Goal: Task Accomplishment & Management: Manage account settings

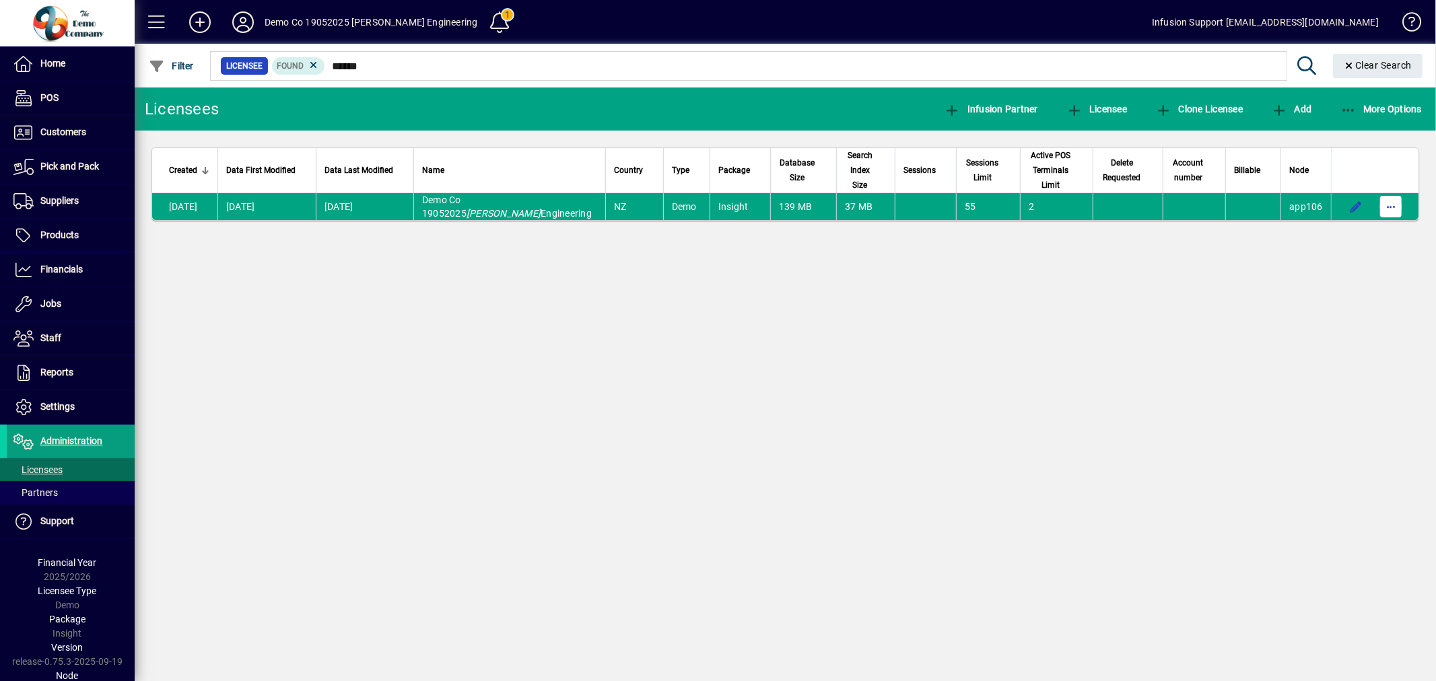
click at [1387, 191] on span "button" at bounding box center [1391, 207] width 32 height 32
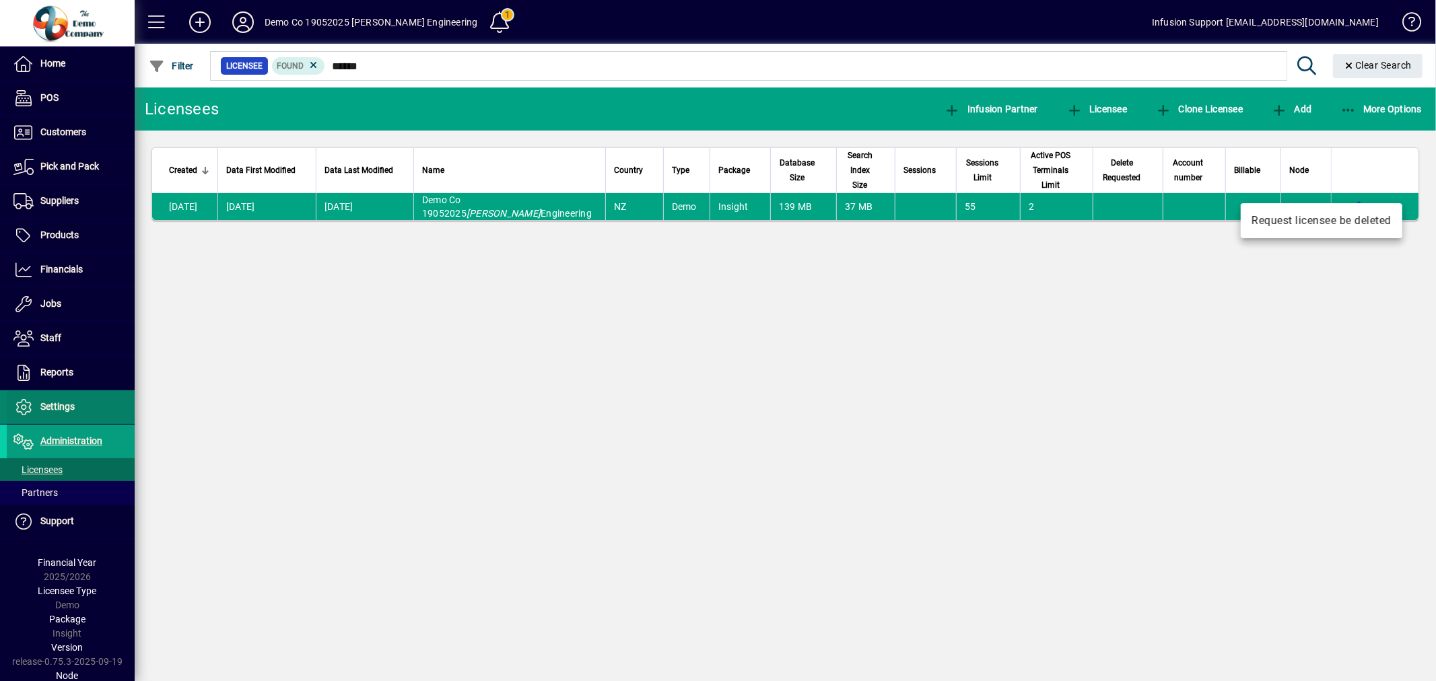
drag, startPoint x: 386, startPoint y: 438, endPoint x: 105, endPoint y: 401, distance: 283.2
click at [384, 436] on div at bounding box center [718, 340] width 1436 height 681
click at [48, 406] on span "Settings" at bounding box center [57, 406] width 34 height 11
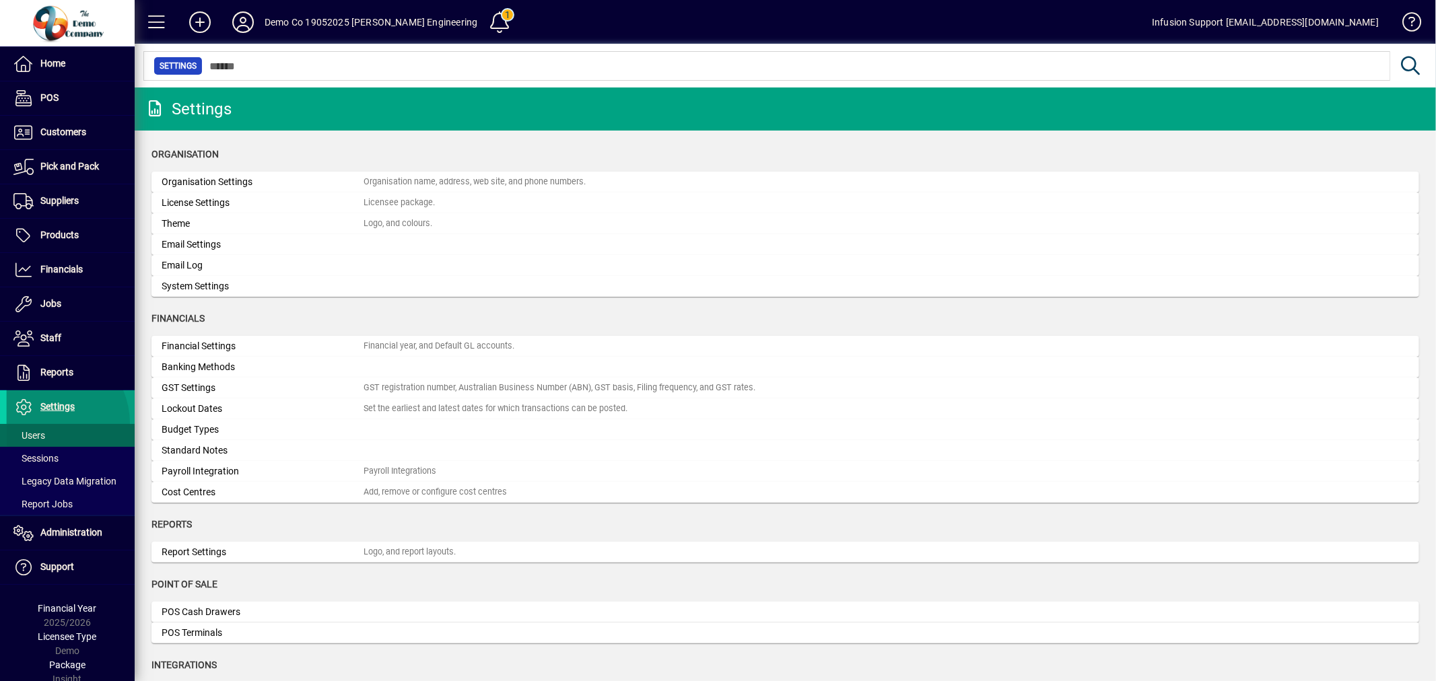
click at [45, 426] on li "Settings Users Sessions Legacy Data Migration Report Jobs" at bounding box center [67, 454] width 135 height 126
click at [45, 427] on span at bounding box center [71, 435] width 128 height 32
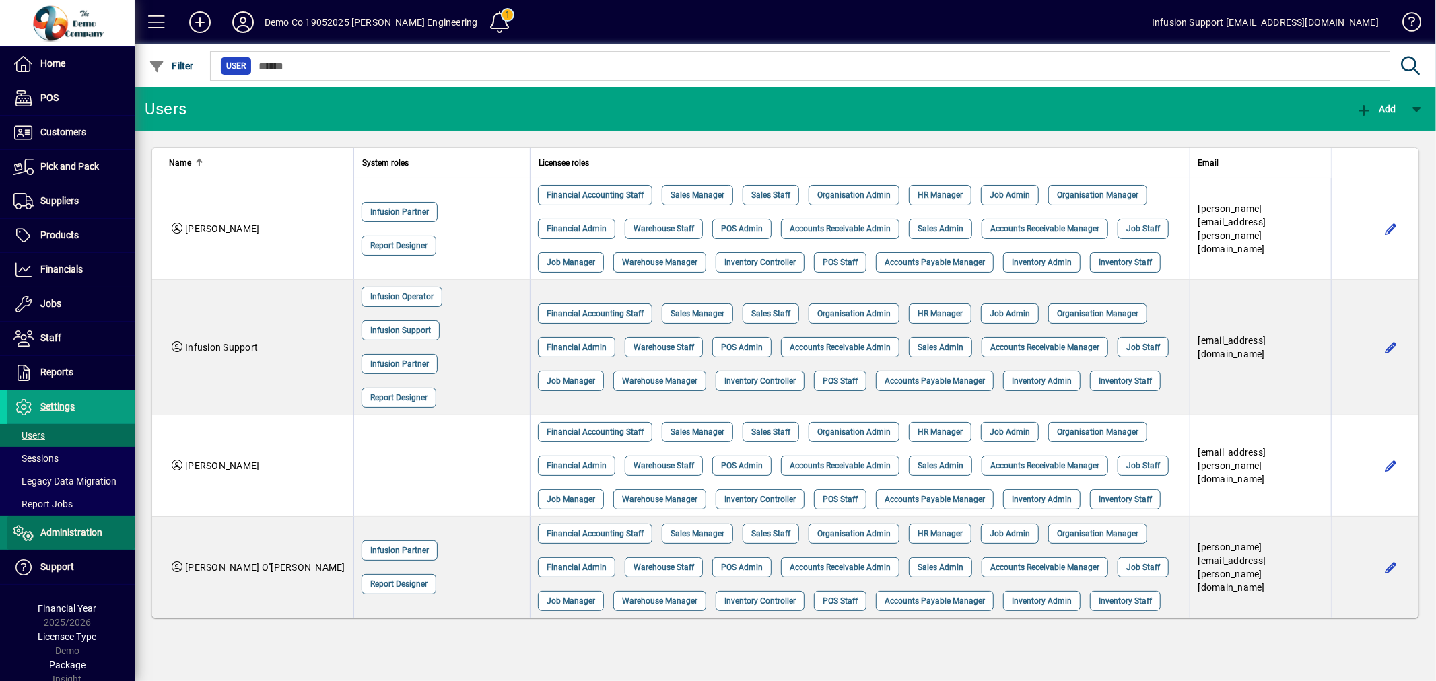
click at [85, 527] on span "Administration" at bounding box center [55, 533] width 96 height 16
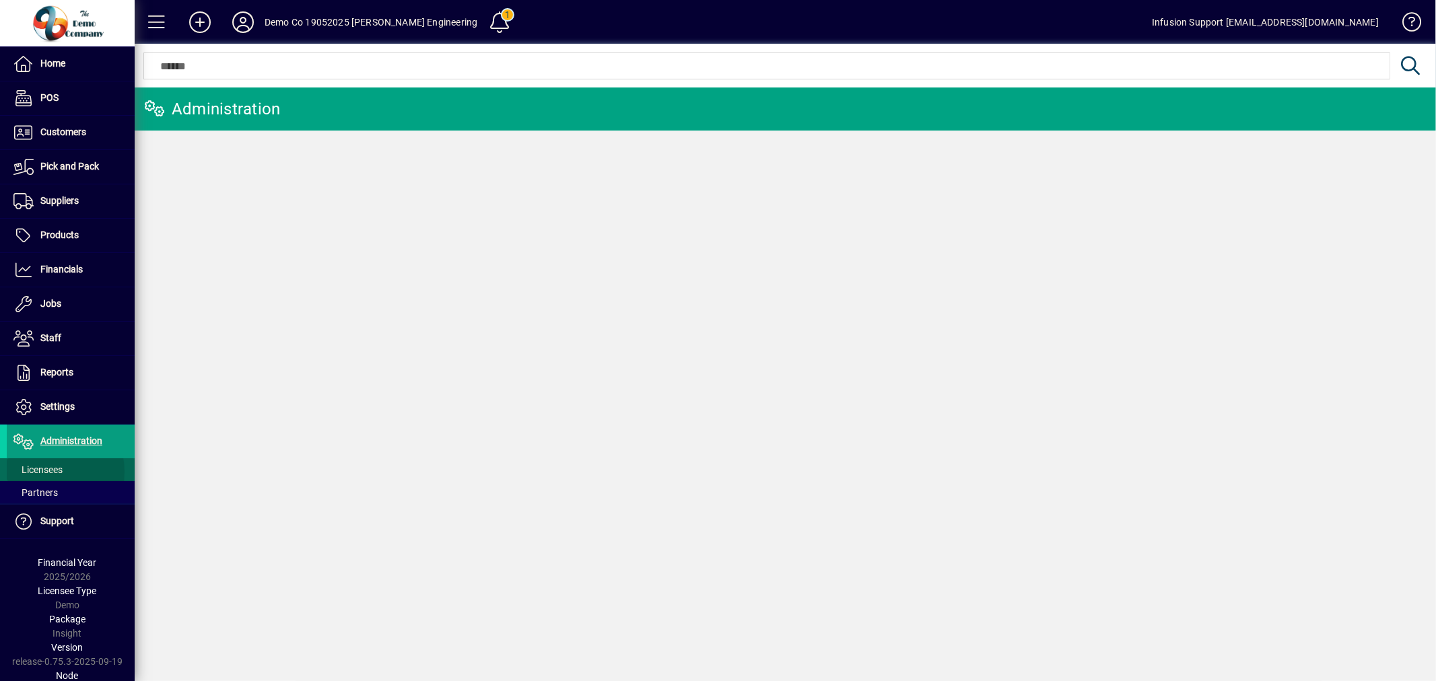
click at [43, 473] on span "Licensees" at bounding box center [37, 470] width 49 height 11
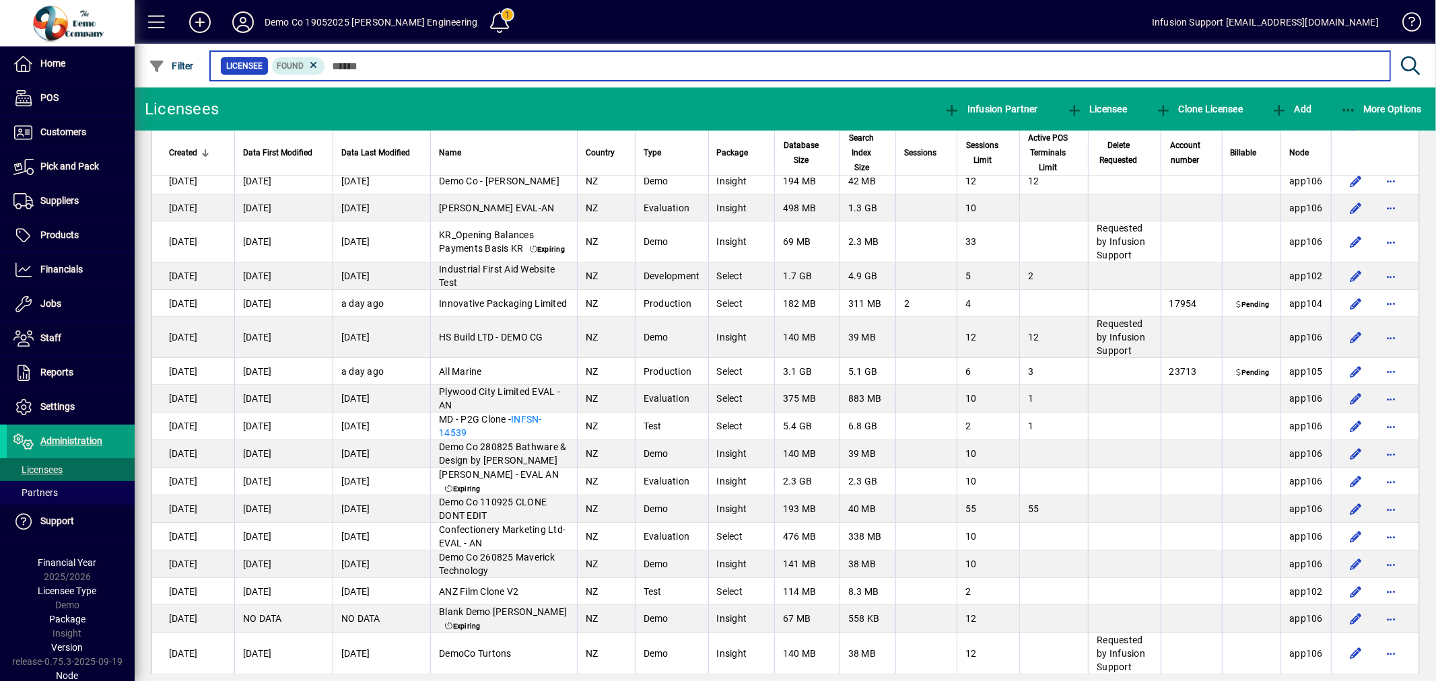
click at [405, 63] on input "text" at bounding box center [852, 66] width 1054 height 19
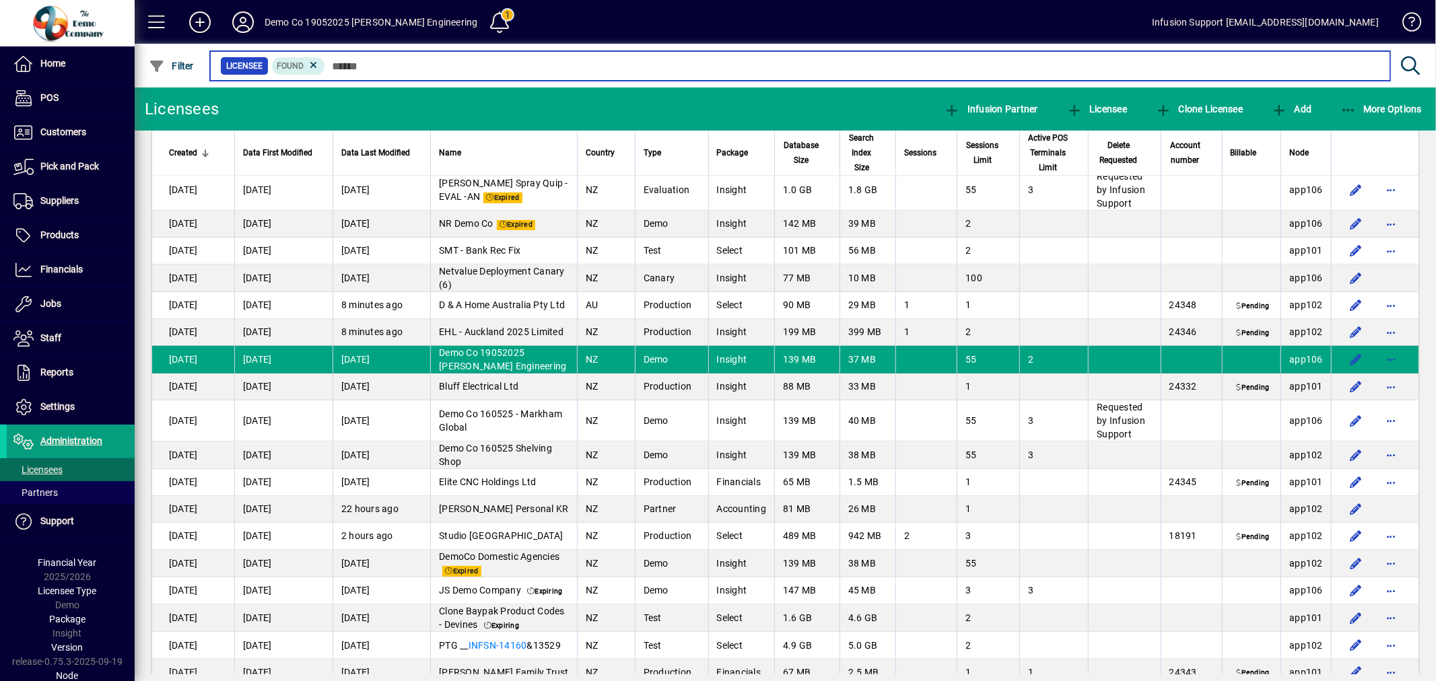
scroll to position [2693, 0]
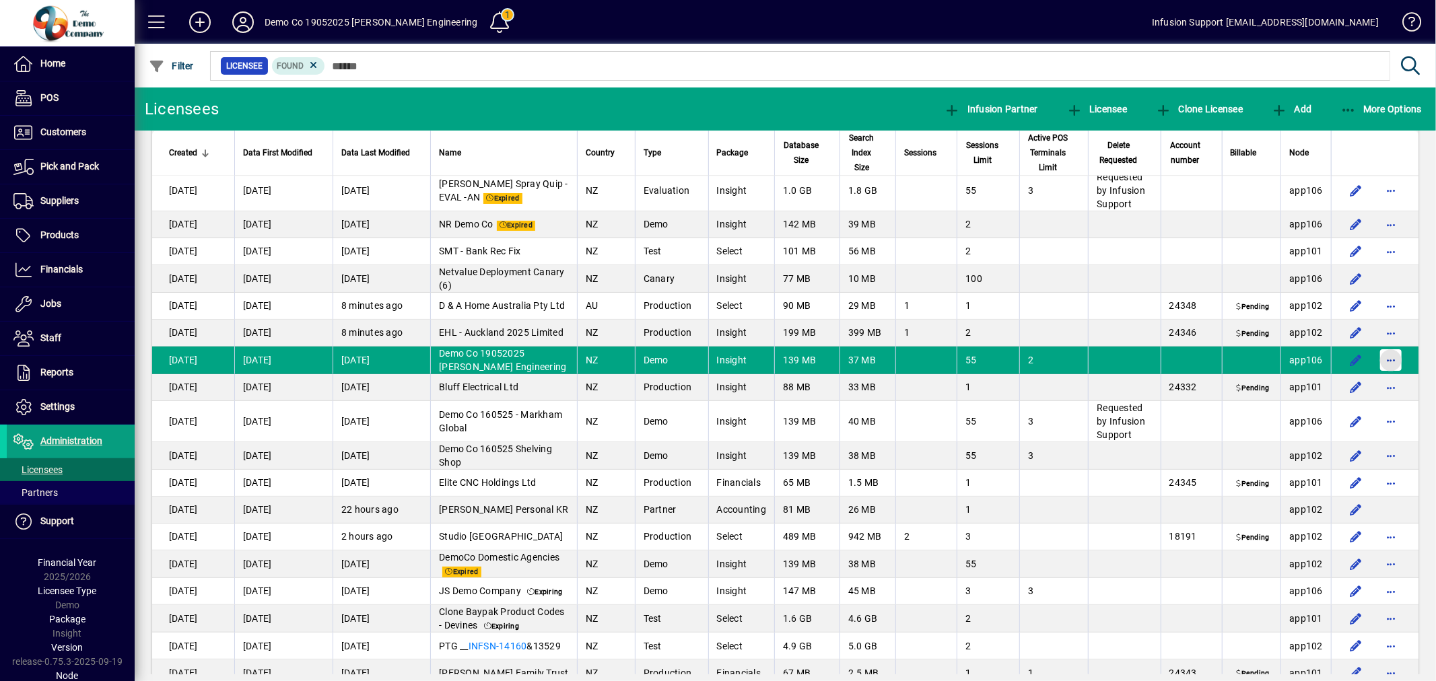
click at [1383, 344] on span "button" at bounding box center [1391, 360] width 32 height 32
click at [1314, 338] on span "Request licensee be deleted" at bounding box center [1310, 340] width 140 height 16
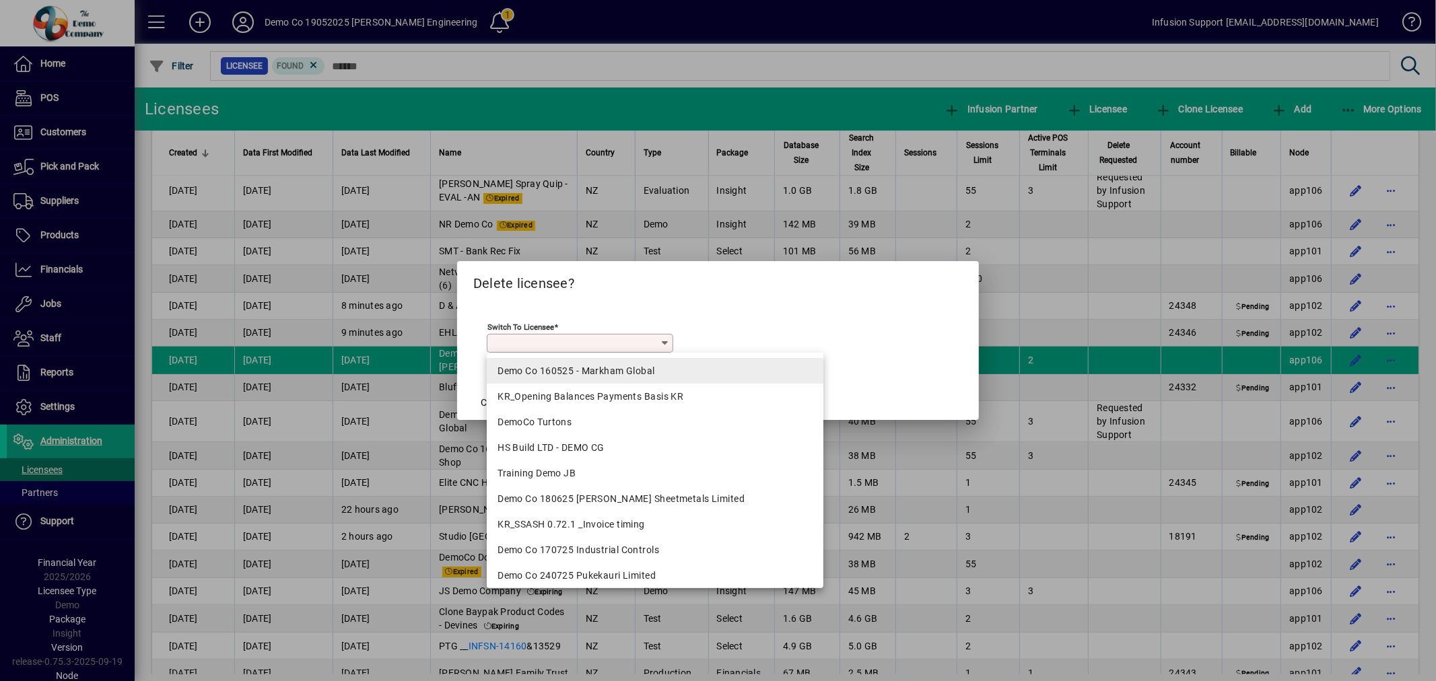
click at [546, 364] on div "Demo Co 160525 - Markham Global" at bounding box center [655, 371] width 315 height 14
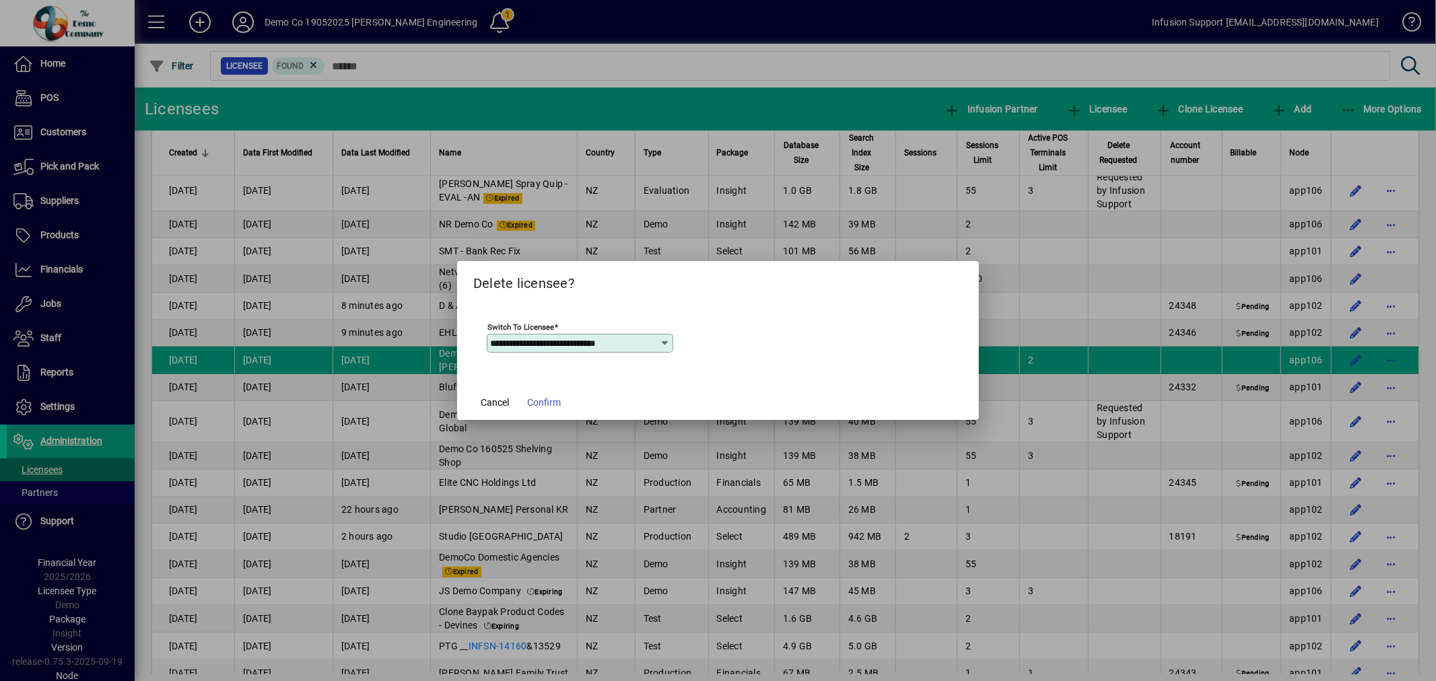
click at [547, 344] on input "**********" at bounding box center [574, 343] width 169 height 11
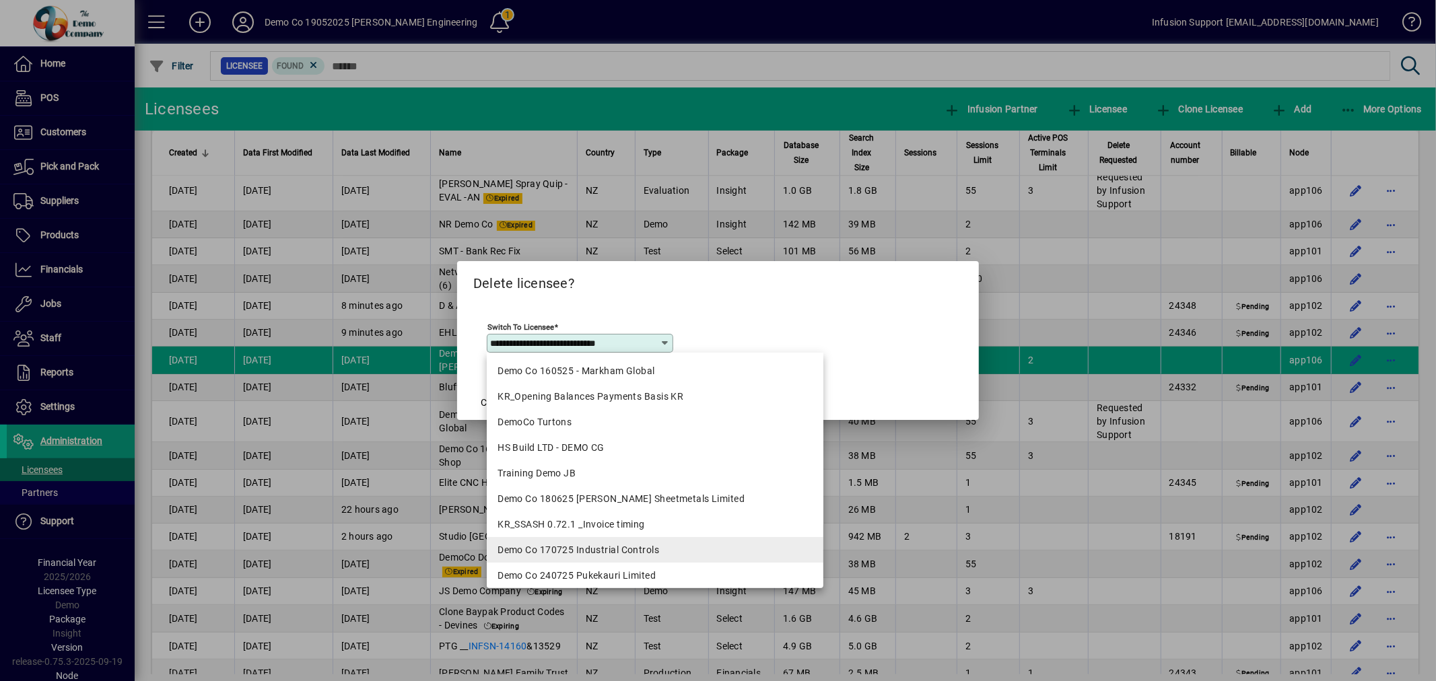
click at [552, 547] on div "Demo Co 170725 Industrial Controls" at bounding box center [655, 550] width 315 height 14
type input "**********"
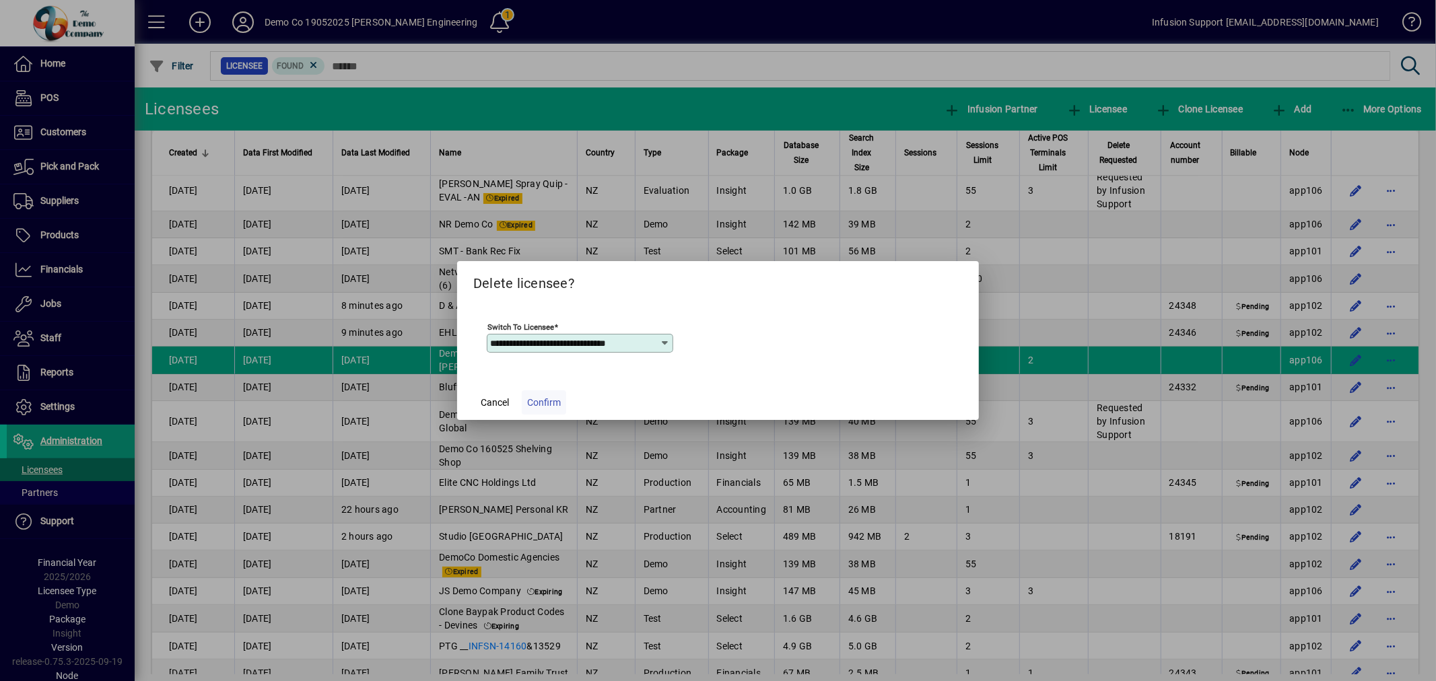
click at [545, 401] on span "Confirm" at bounding box center [544, 403] width 34 height 14
